Goal: Information Seeking & Learning: Check status

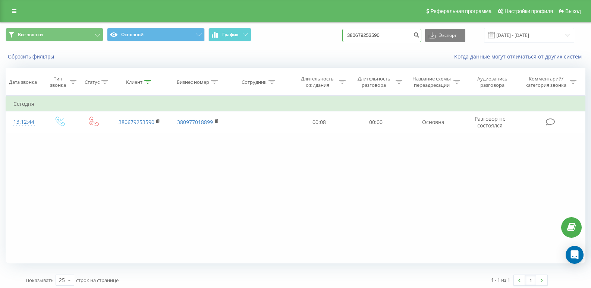
click at [397, 34] on input "380679253590" at bounding box center [382, 35] width 79 height 13
type input "3"
paste input "380991996260"
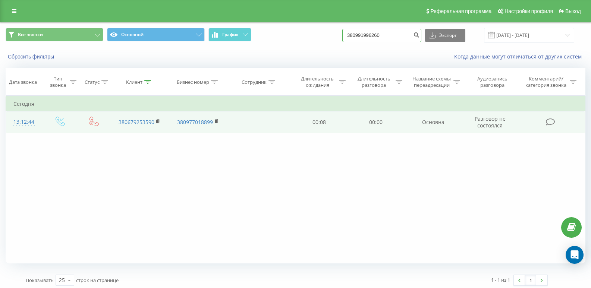
type input "380991996260"
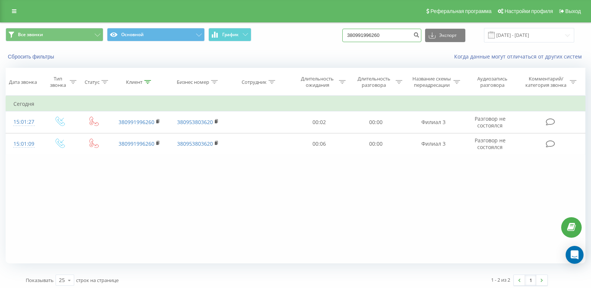
click at [405, 38] on input "380991996260" at bounding box center [382, 35] width 79 height 13
type input "3"
paste input "380991771465"
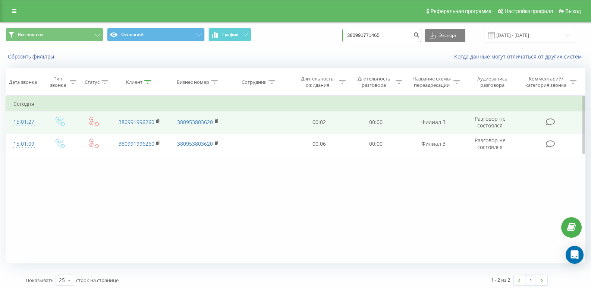
type input "380991771465"
